Goal: Find specific page/section: Find specific page/section

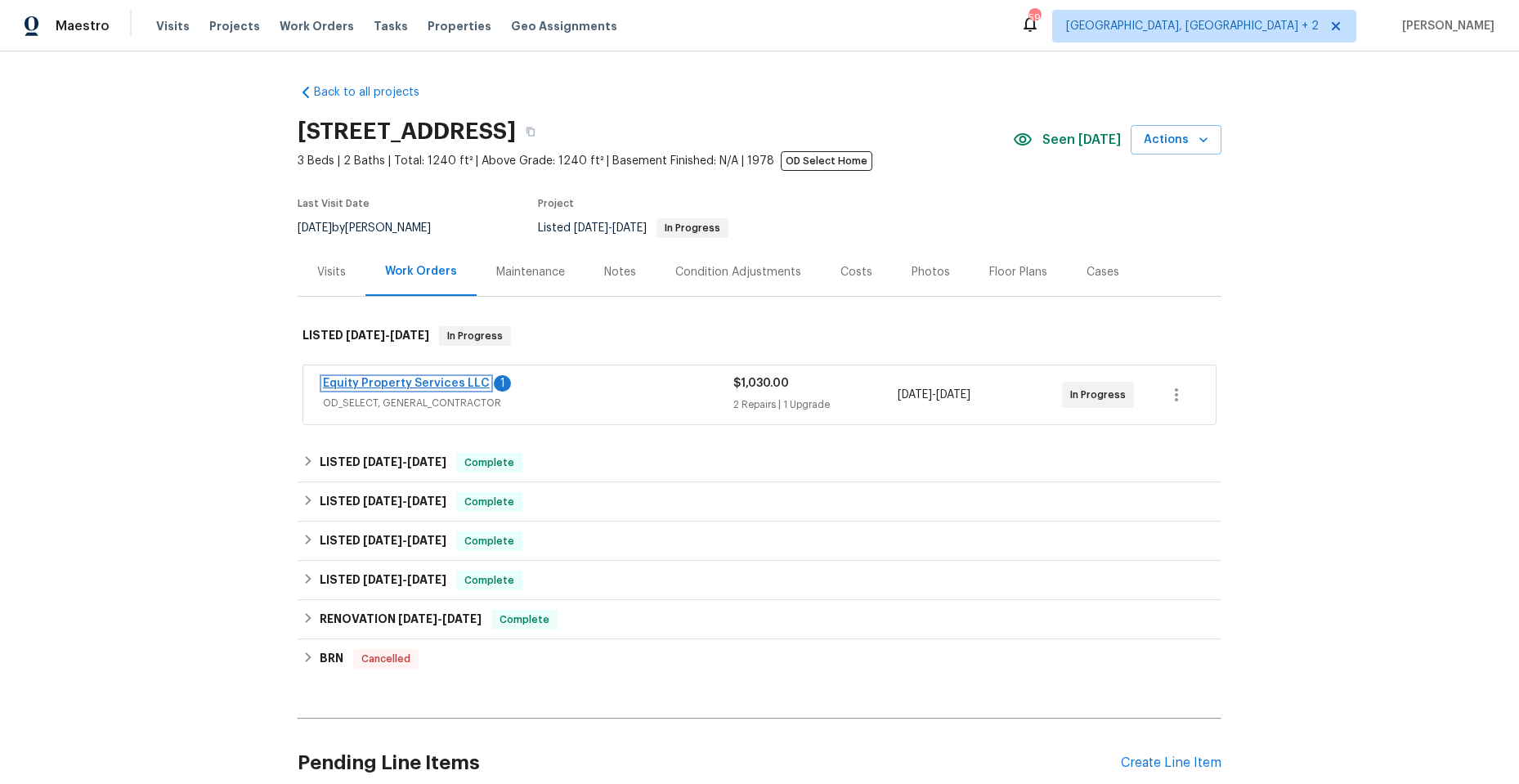
click at [456, 382] on link "Equity Property Services LLC" at bounding box center [405, 383] width 166 height 11
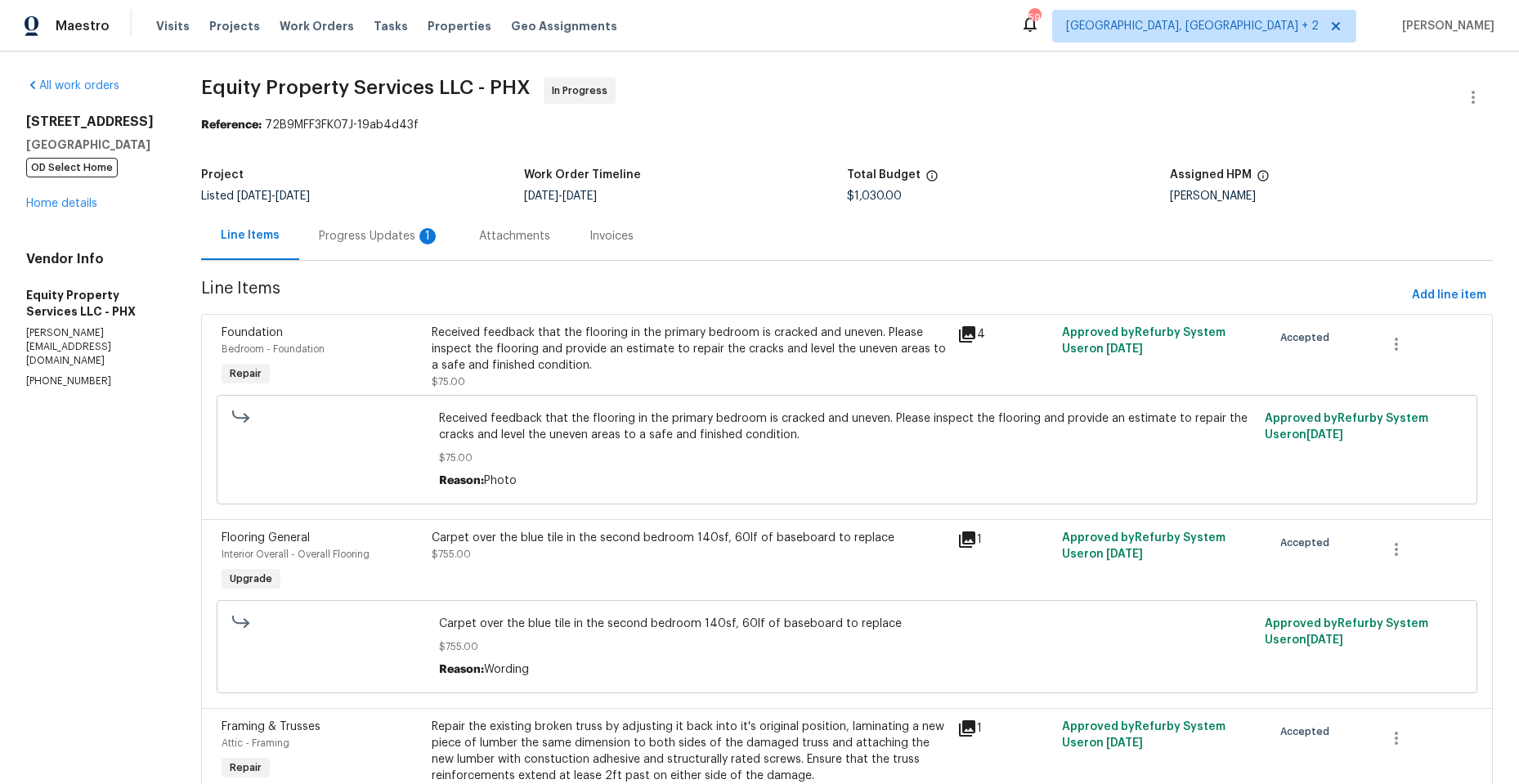
click at [963, 333] on icon at bounding box center [967, 334] width 16 height 16
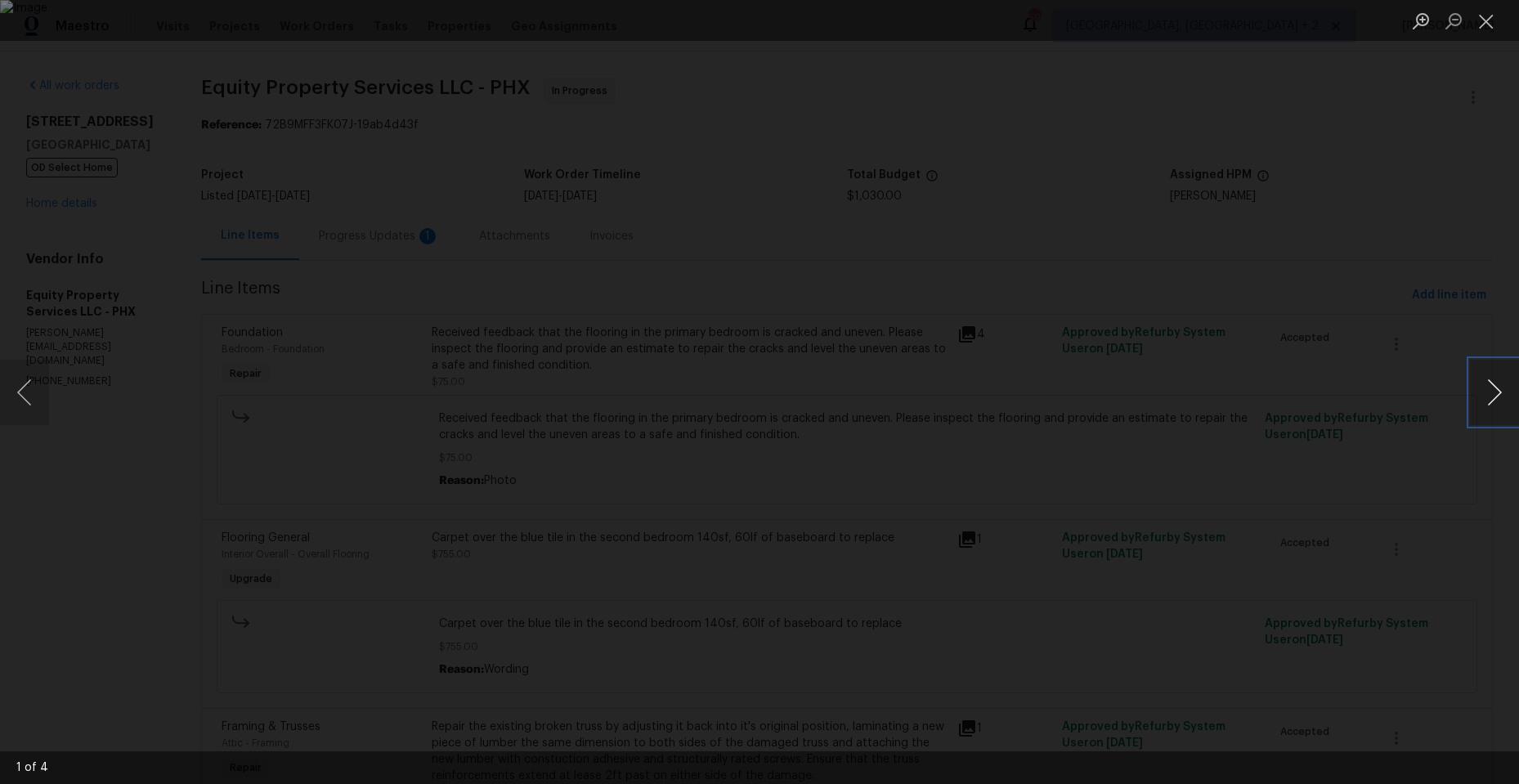
click at [1497, 392] on button "Next image" at bounding box center [1494, 392] width 49 height 66
click at [1497, 392] on button "Next image" at bounding box center [1494, 392] width 49 height 66
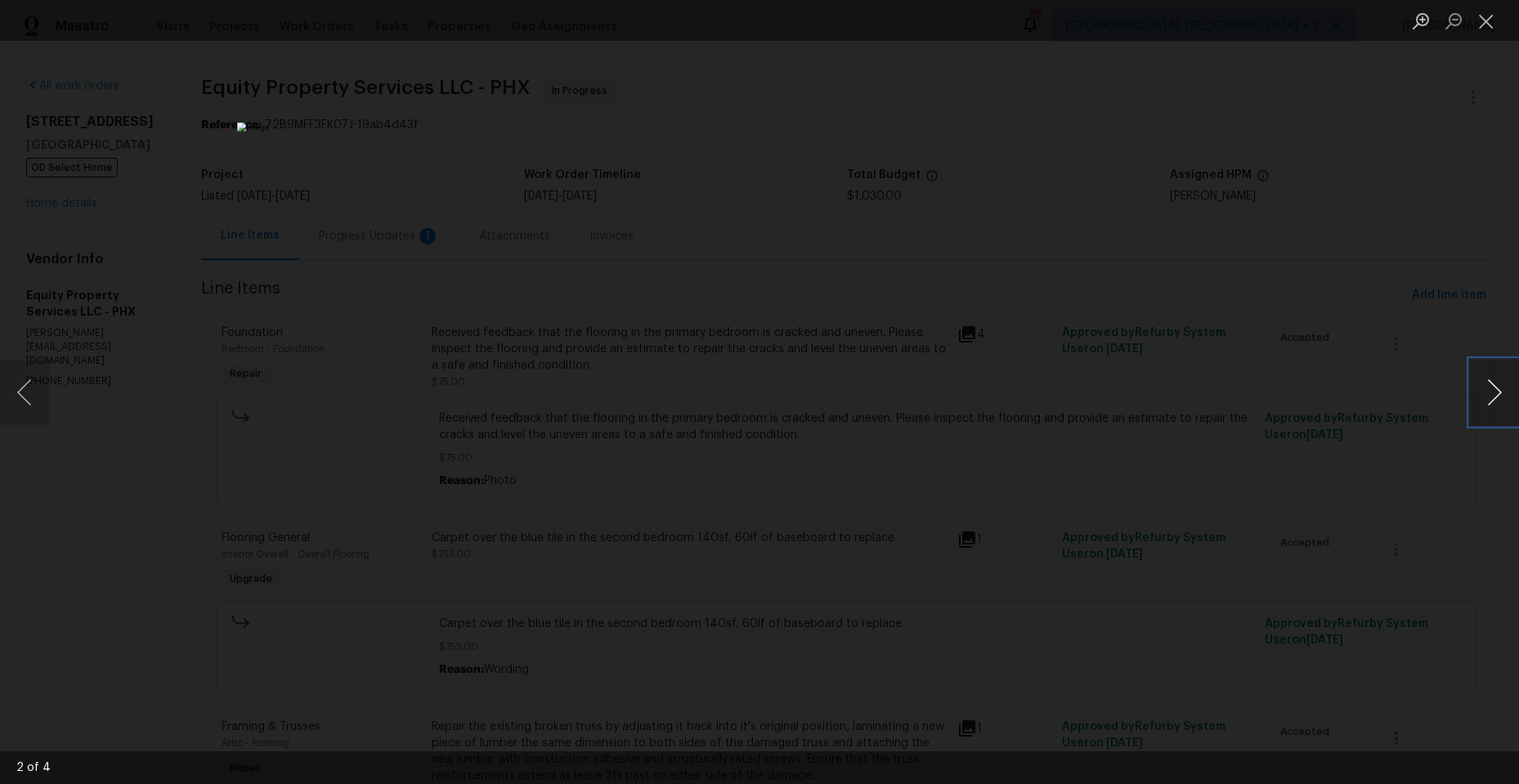
click at [1495, 392] on button "Next image" at bounding box center [1494, 392] width 49 height 66
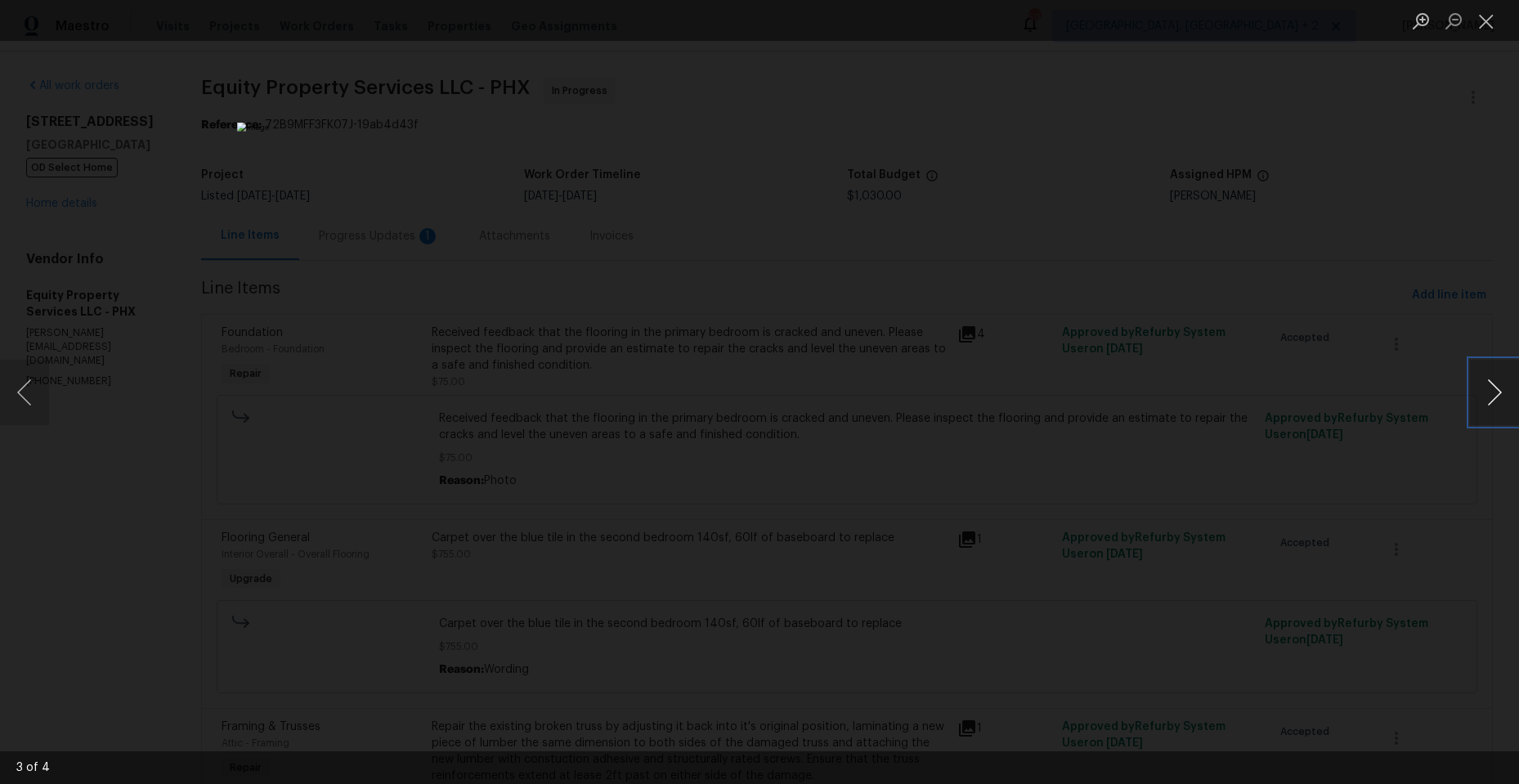
click at [1495, 392] on button "Next image" at bounding box center [1494, 392] width 49 height 66
click at [1484, 23] on button "Close lightbox" at bounding box center [1486, 21] width 33 height 28
